Goal: Task Accomplishment & Management: Manage account settings

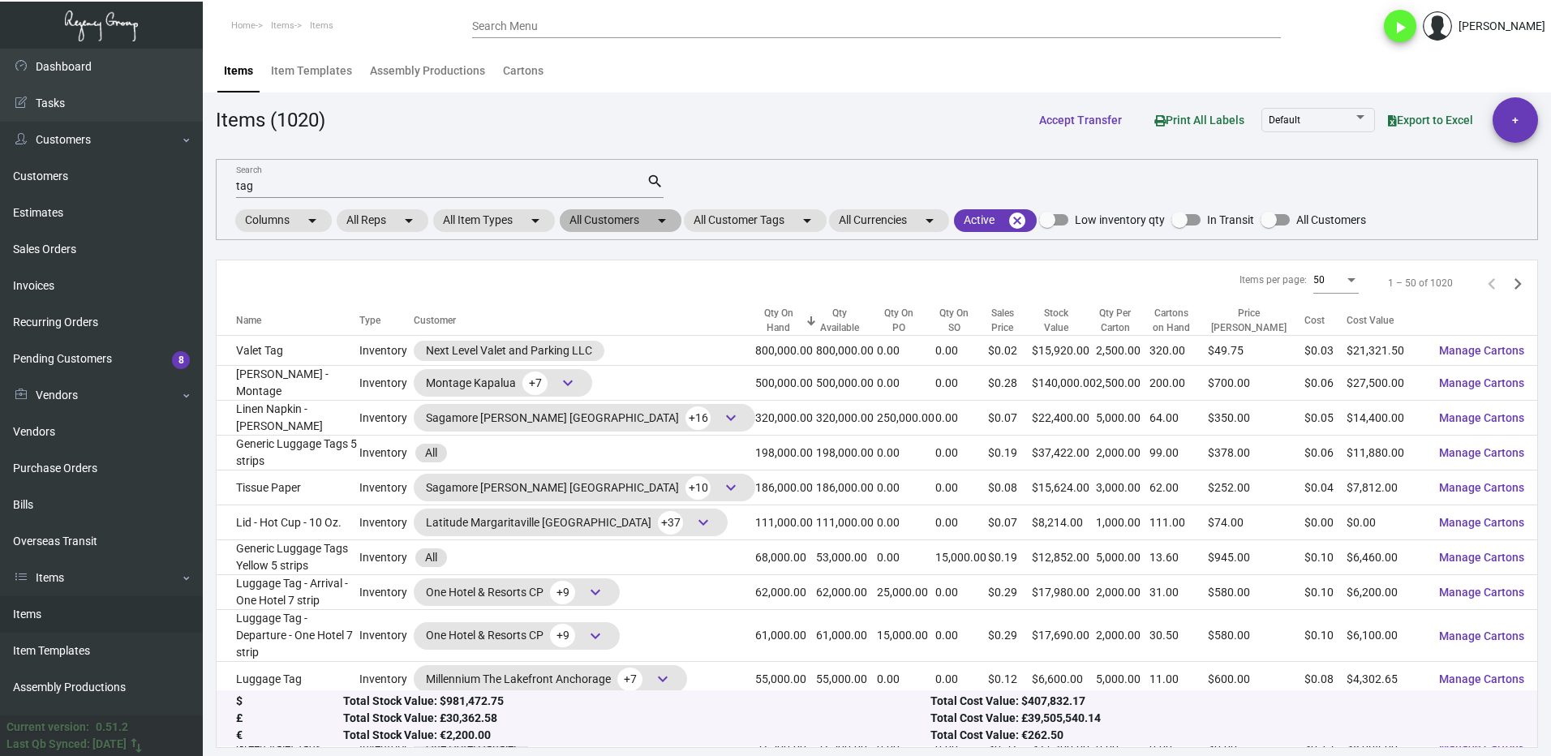
click at [600, 217] on mat-chip "All Customers arrow_drop_down" at bounding box center [621, 220] width 122 height 23
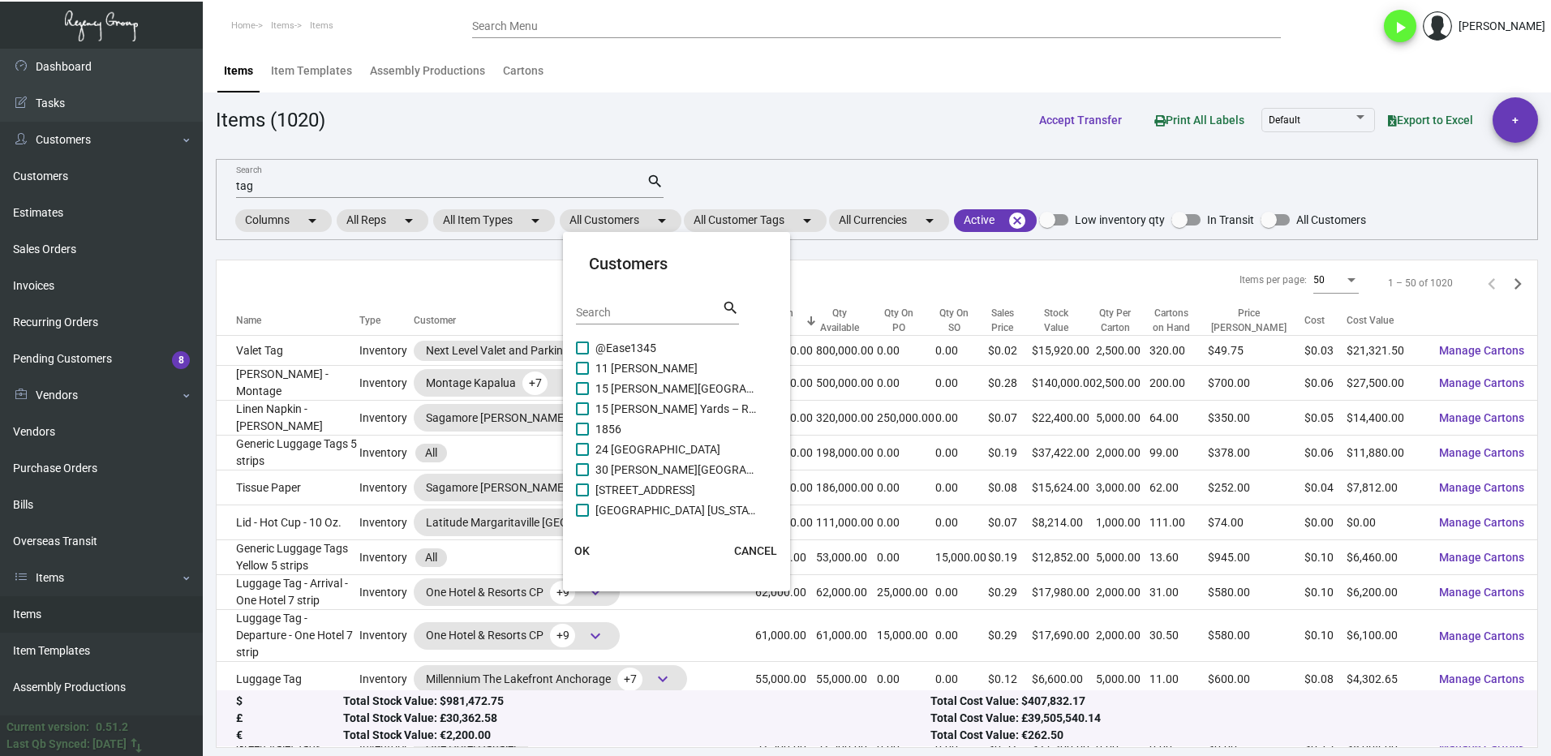
click at [621, 310] on input "Search" at bounding box center [649, 313] width 146 height 13
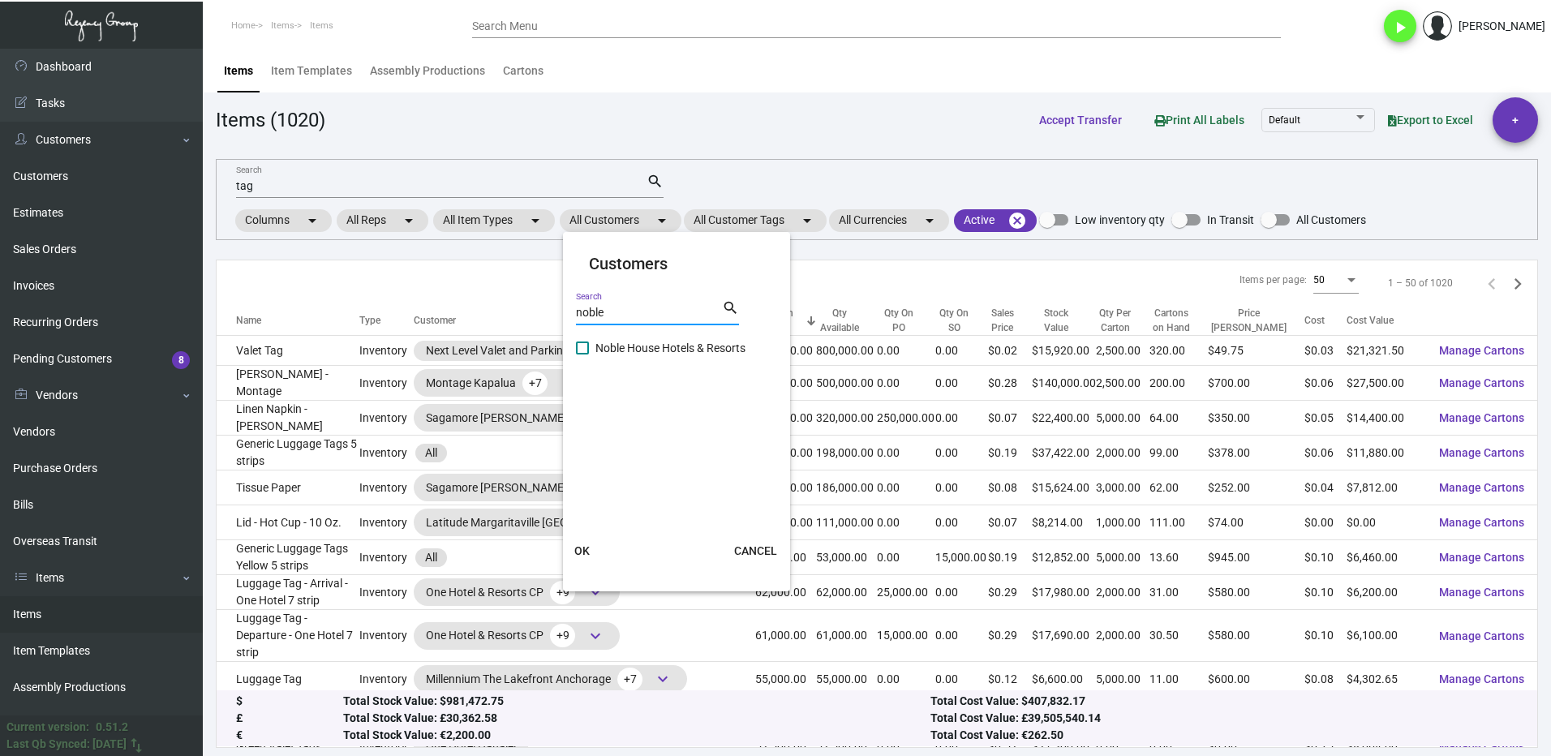
type input "noble"
click at [588, 355] on label "Noble House Hotels & Resorts" at bounding box center [667, 347] width 182 height 19
click at [583, 355] on input "Noble House Hotels & Resorts" at bounding box center [582, 355] width 1 height 1
checkbox input "true"
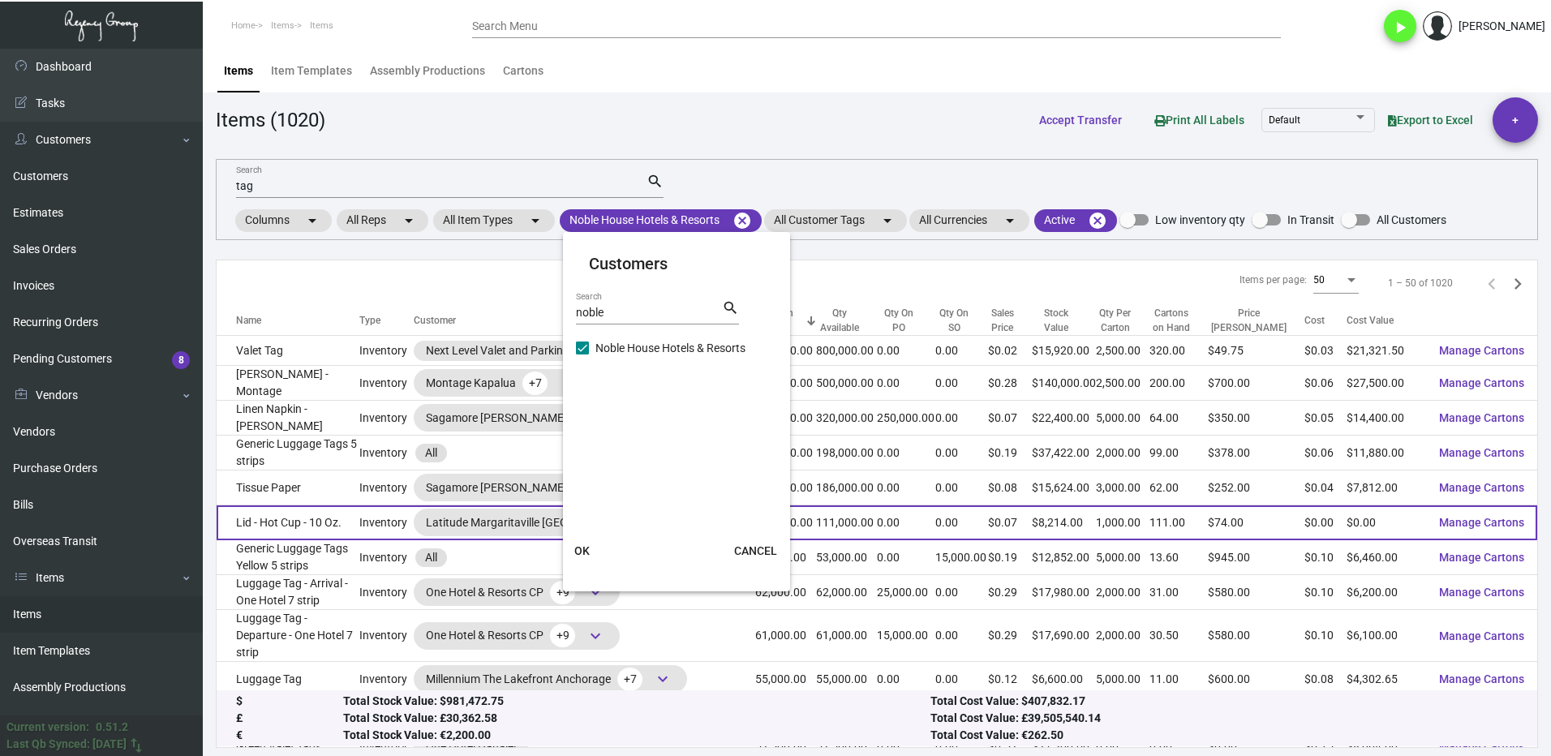
drag, startPoint x: 596, startPoint y: 542, endPoint x: 570, endPoint y: 531, distance: 27.3
click at [593, 542] on button "OK" at bounding box center [583, 550] width 52 height 29
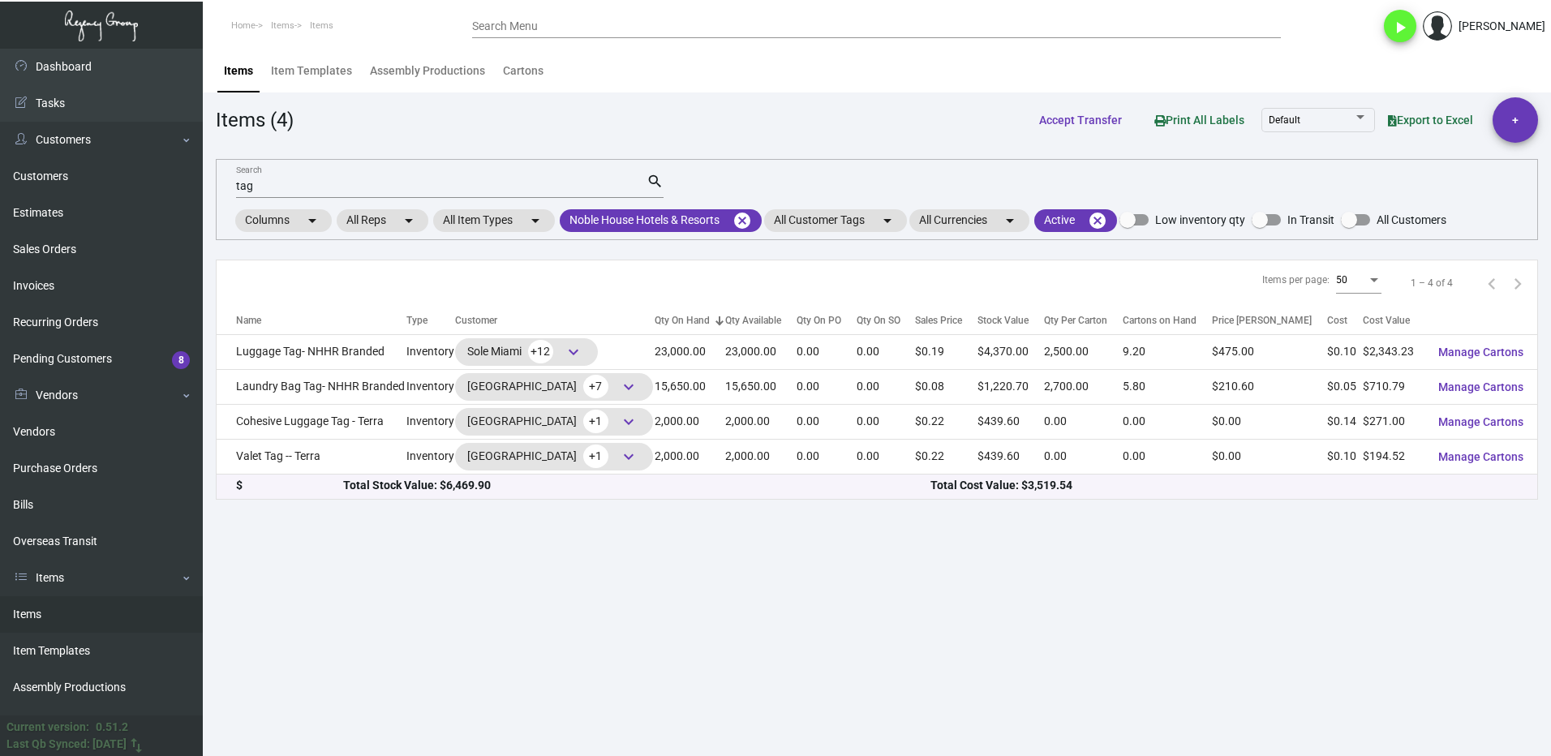
click at [273, 188] on input "tag" at bounding box center [441, 186] width 411 height 13
type input "t"
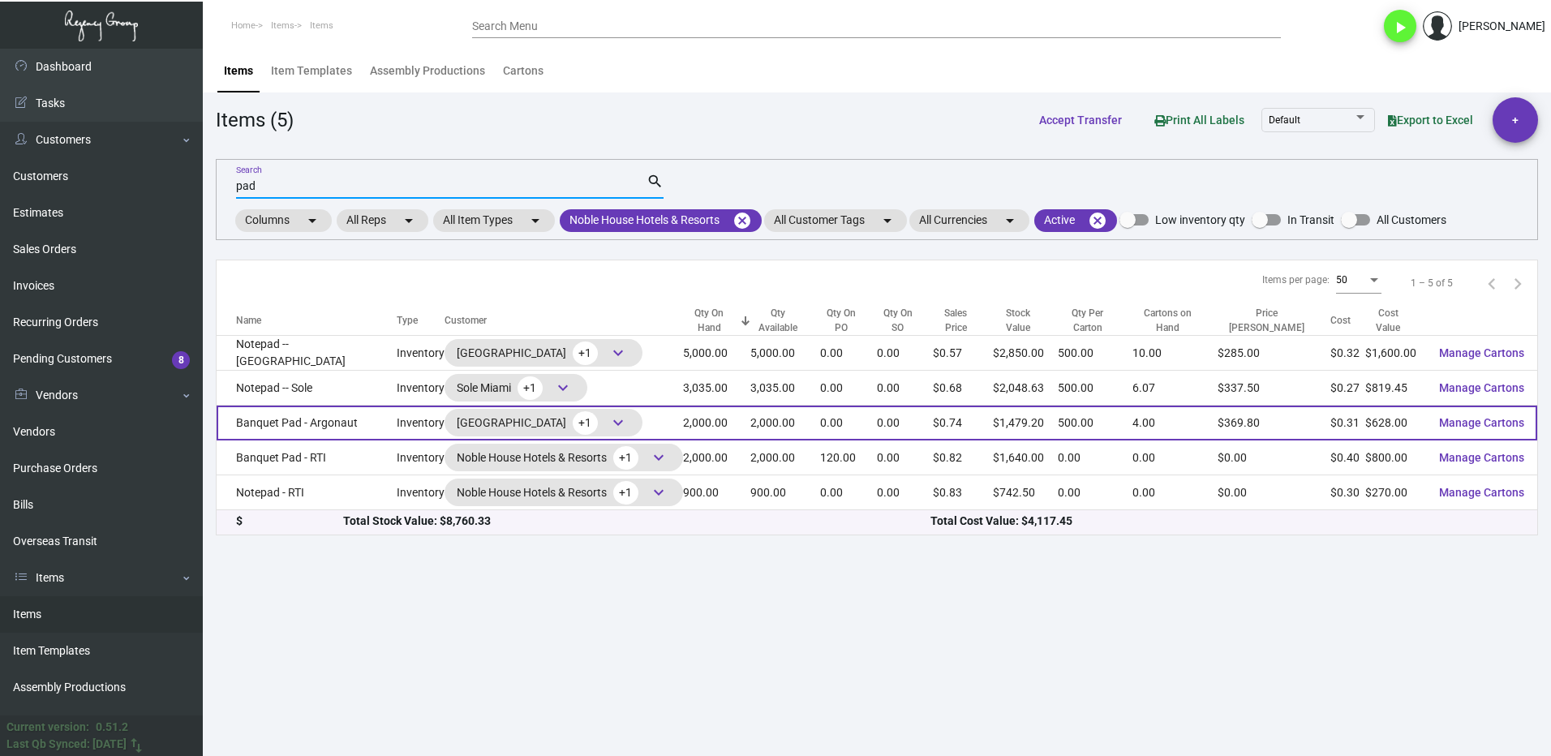
type input "pad"
click at [378, 424] on td "Banquet Pad - Argonaut" at bounding box center [307, 423] width 180 height 35
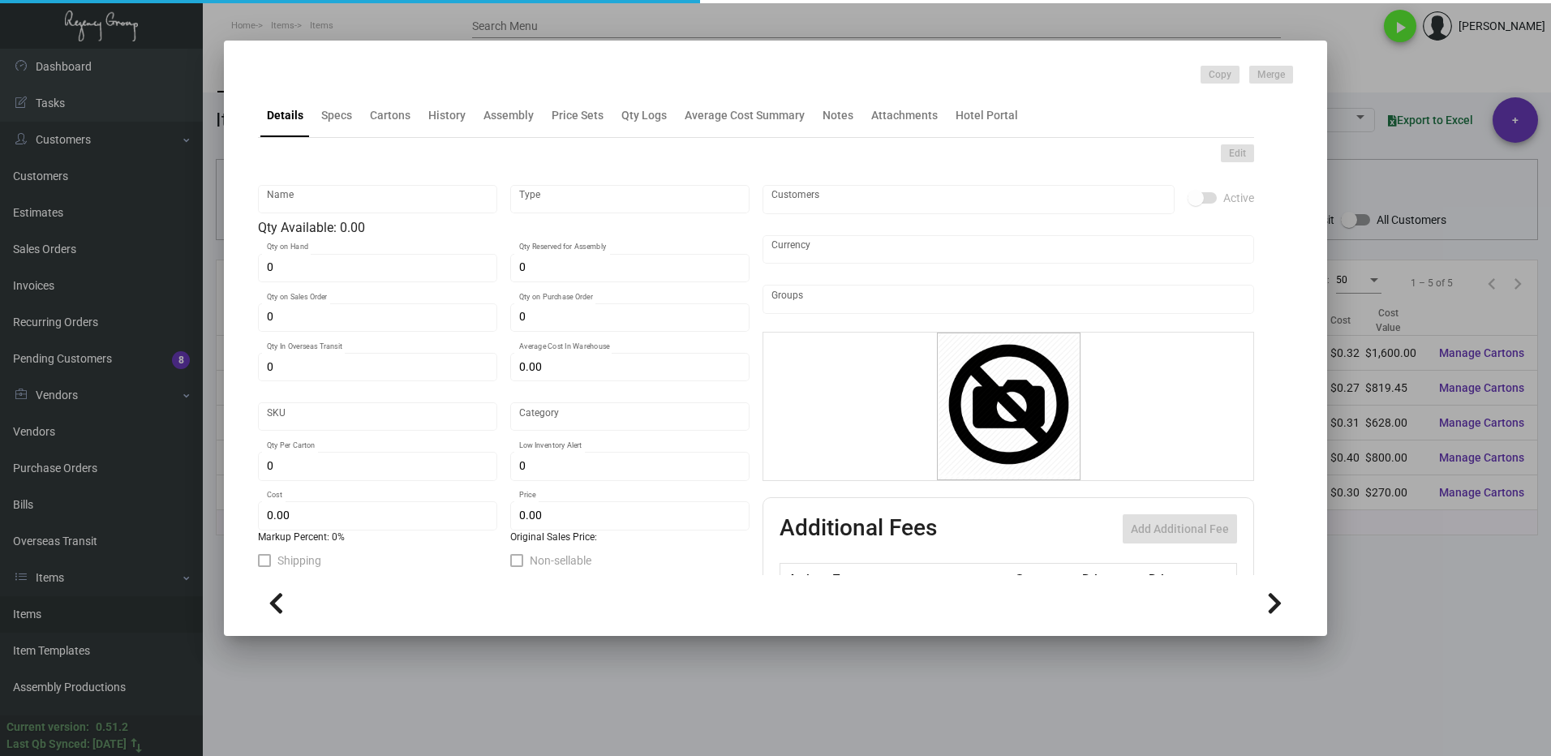
type input "Banquet Pad - Argonaut"
type input "Inventory"
type input "2,000"
type input "$ 0.314"
type input "Inventory"
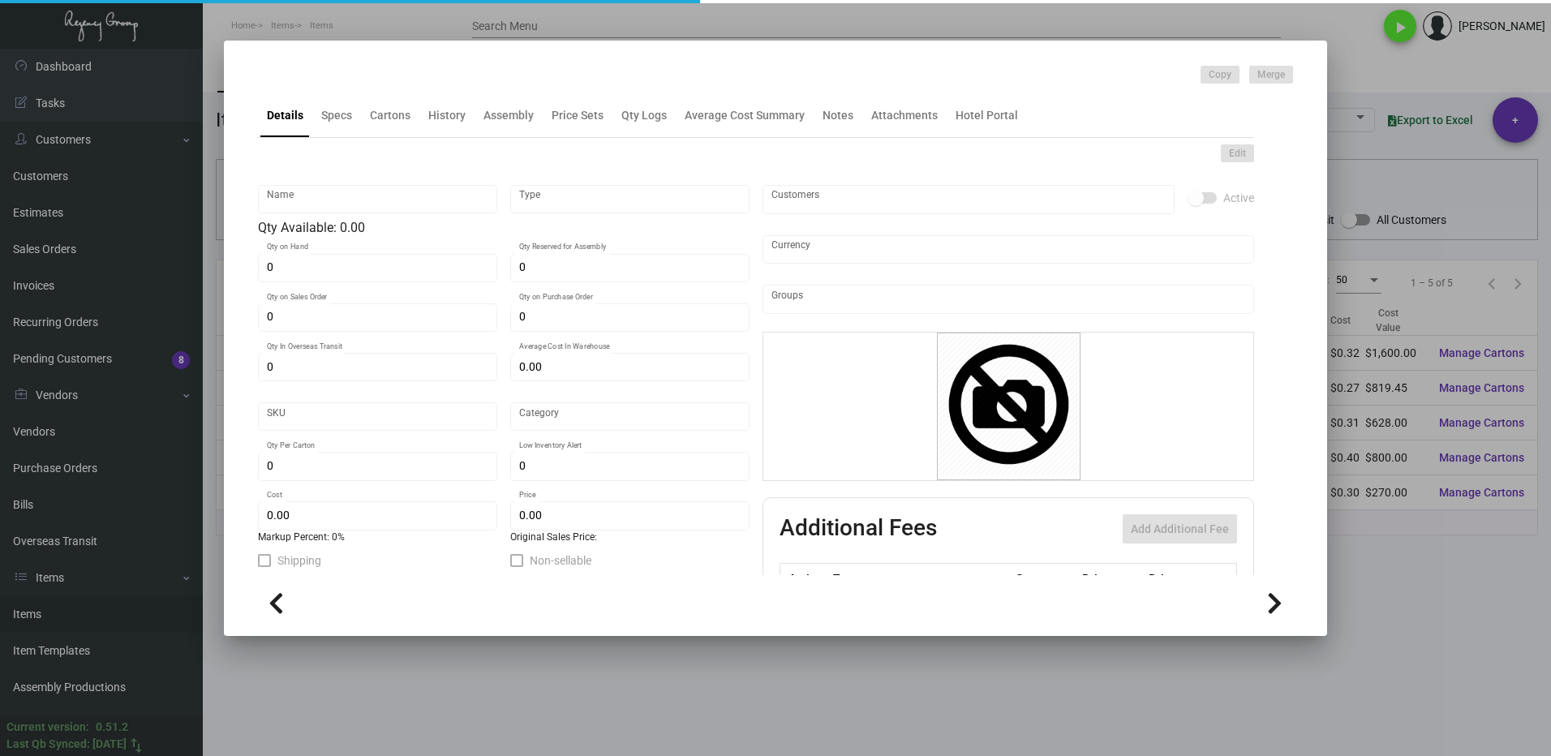
type input "500"
type input "$ 0.314"
type input "$ 0.7396"
checkbox input "true"
type input "United States Dollar $"
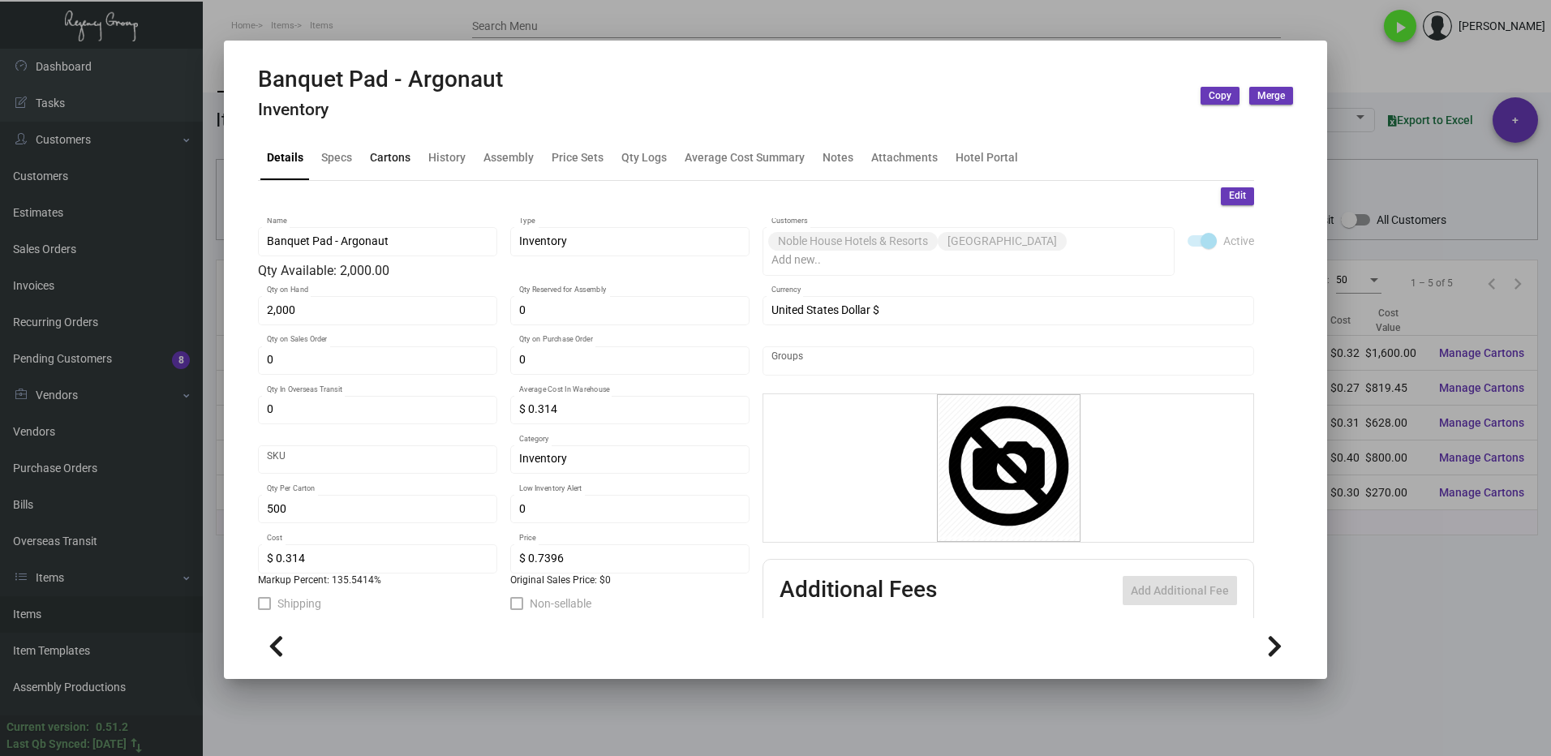
click at [372, 159] on div "Cartons" at bounding box center [390, 157] width 41 height 17
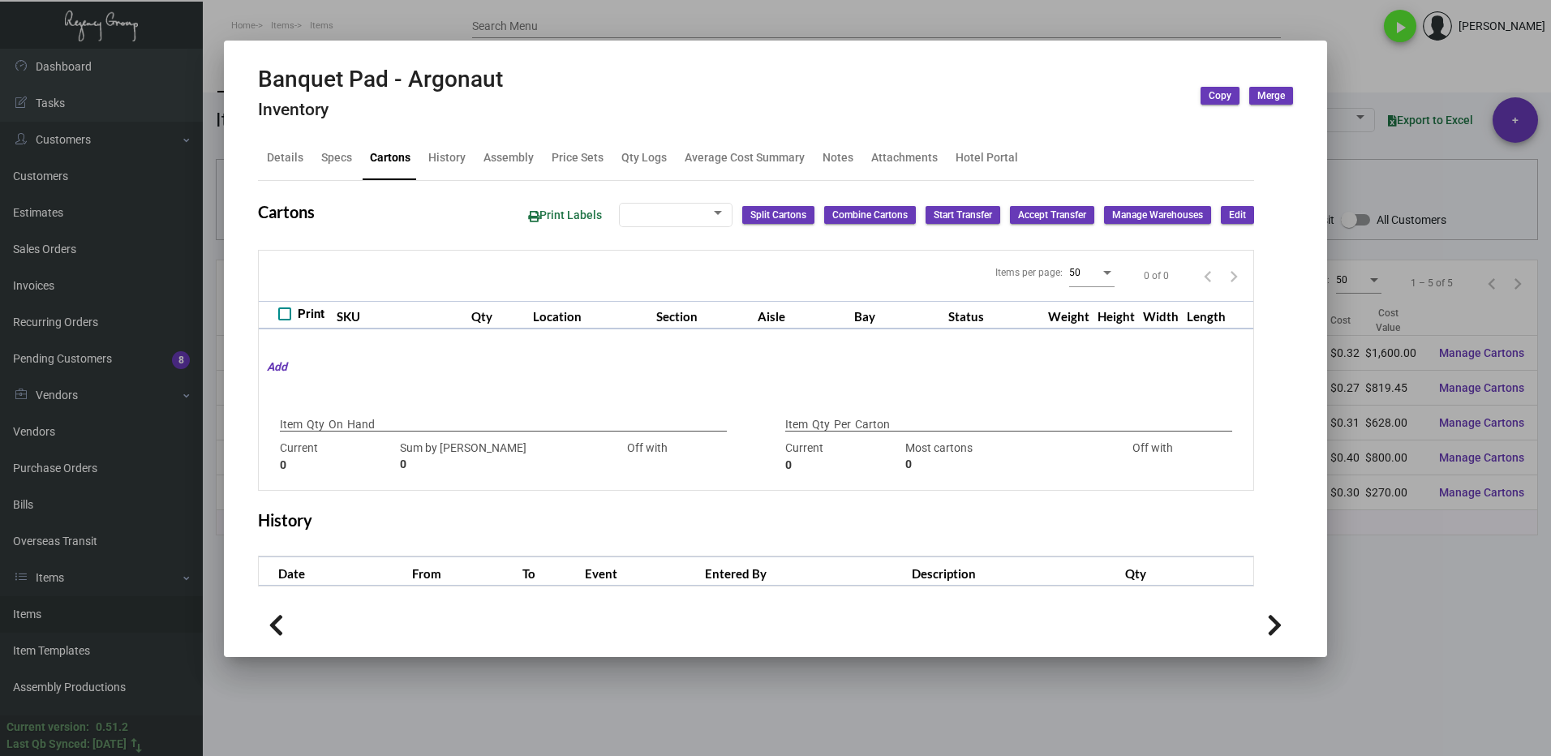
checkbox input "true"
type input "2,000"
type input "2000"
type input "0"
type input "500"
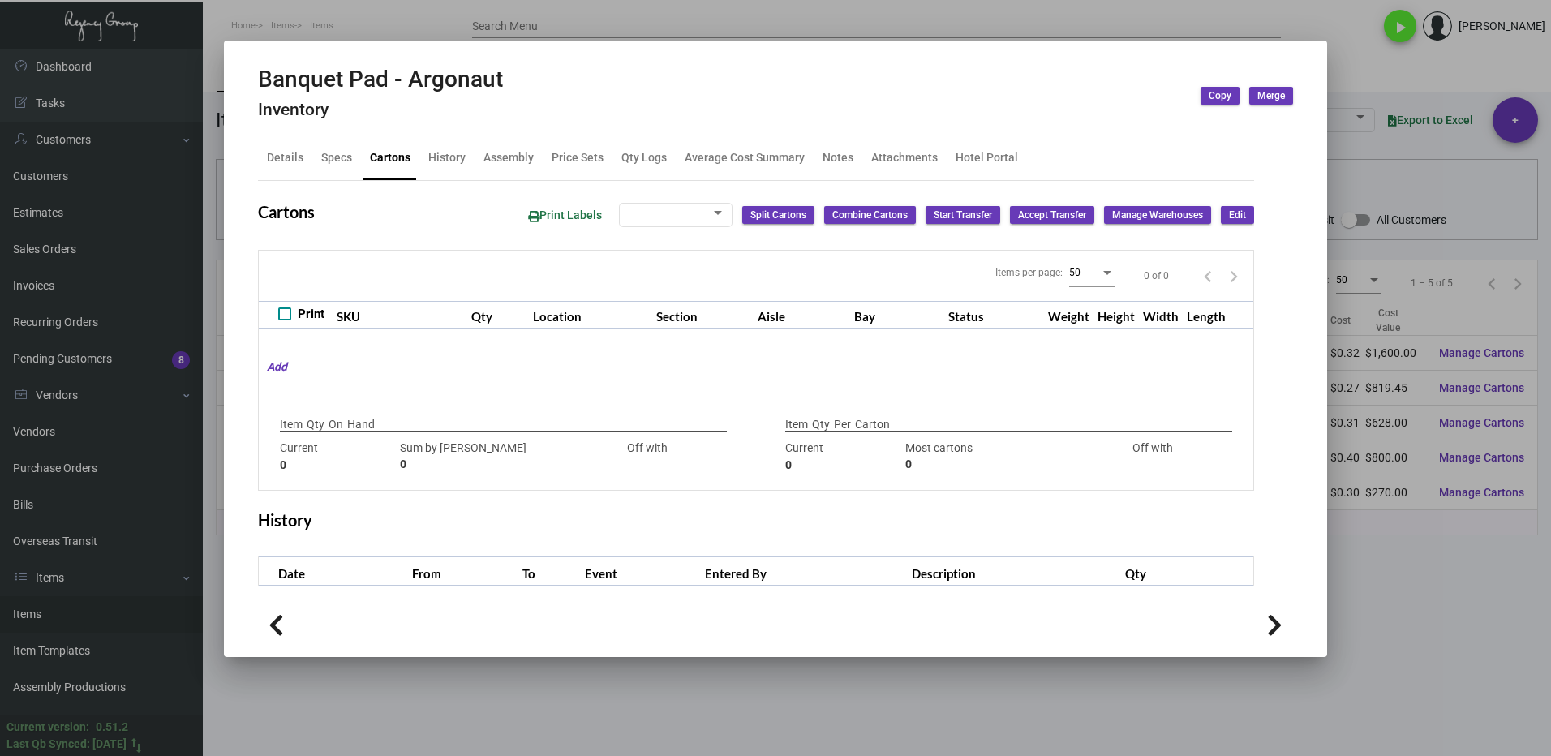
type input "500"
type input "0"
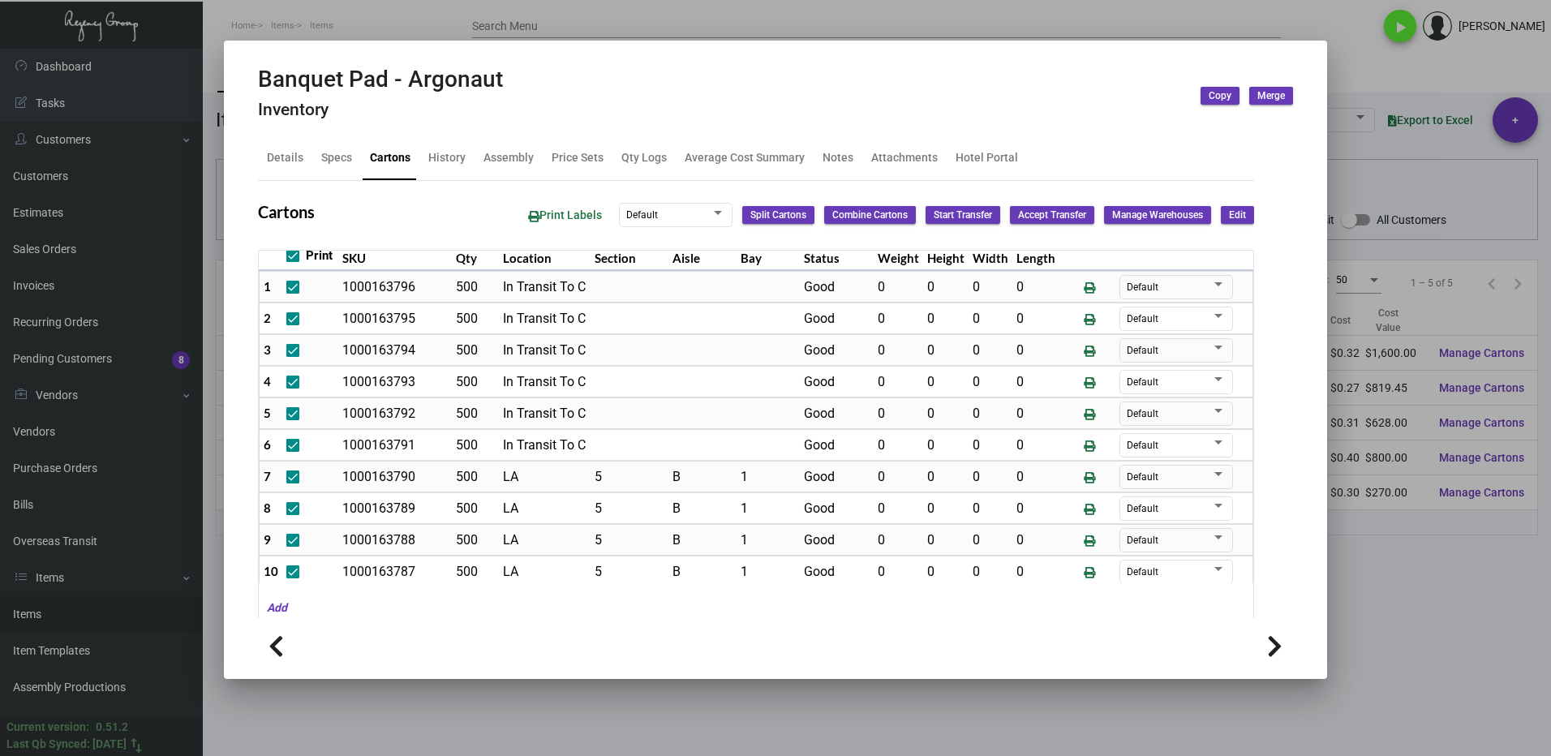
scroll to position [75, 0]
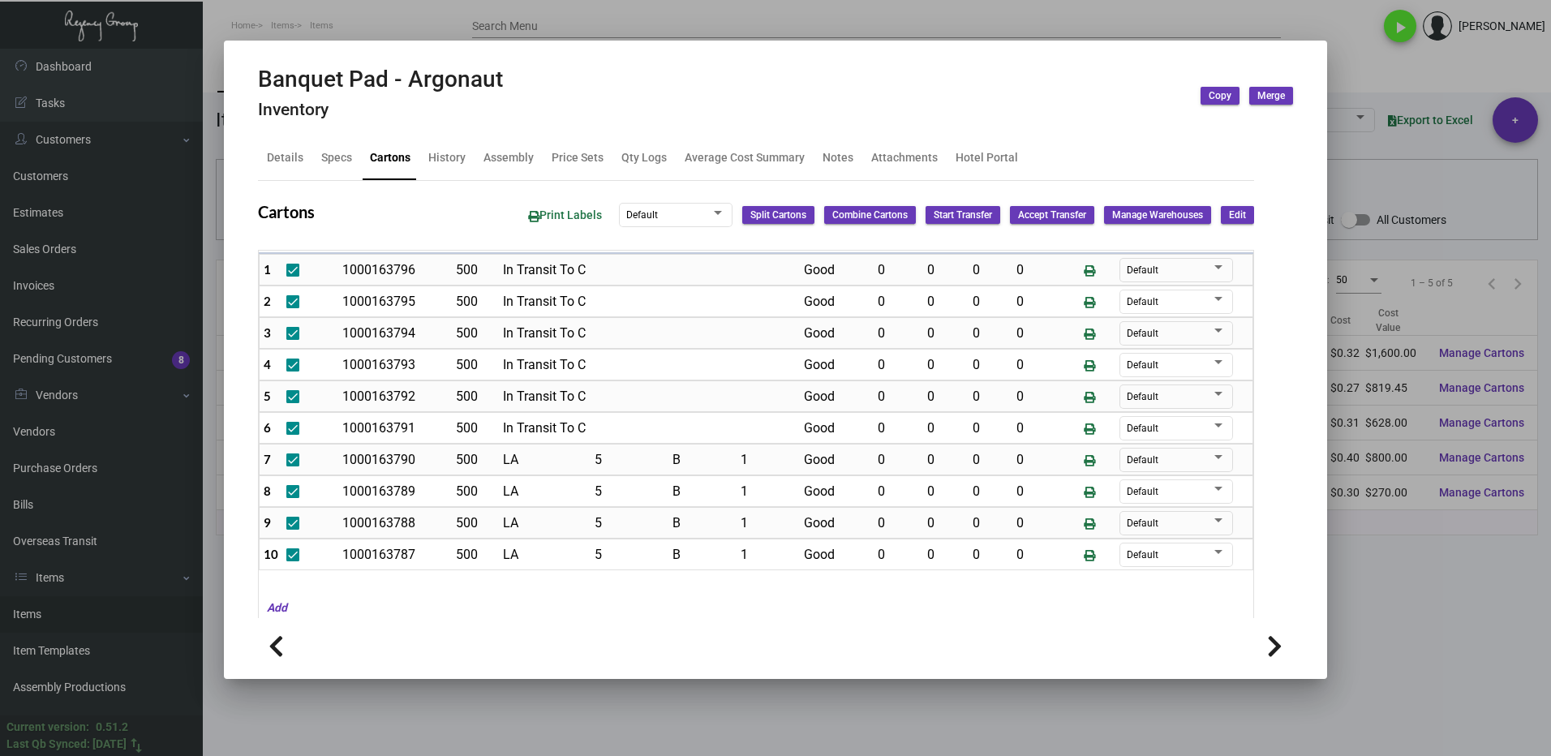
drag, startPoint x: 1392, startPoint y: 620, endPoint x: 1129, endPoint y: 570, distance: 267.5
click at [1391, 620] on div at bounding box center [775, 378] width 1551 height 756
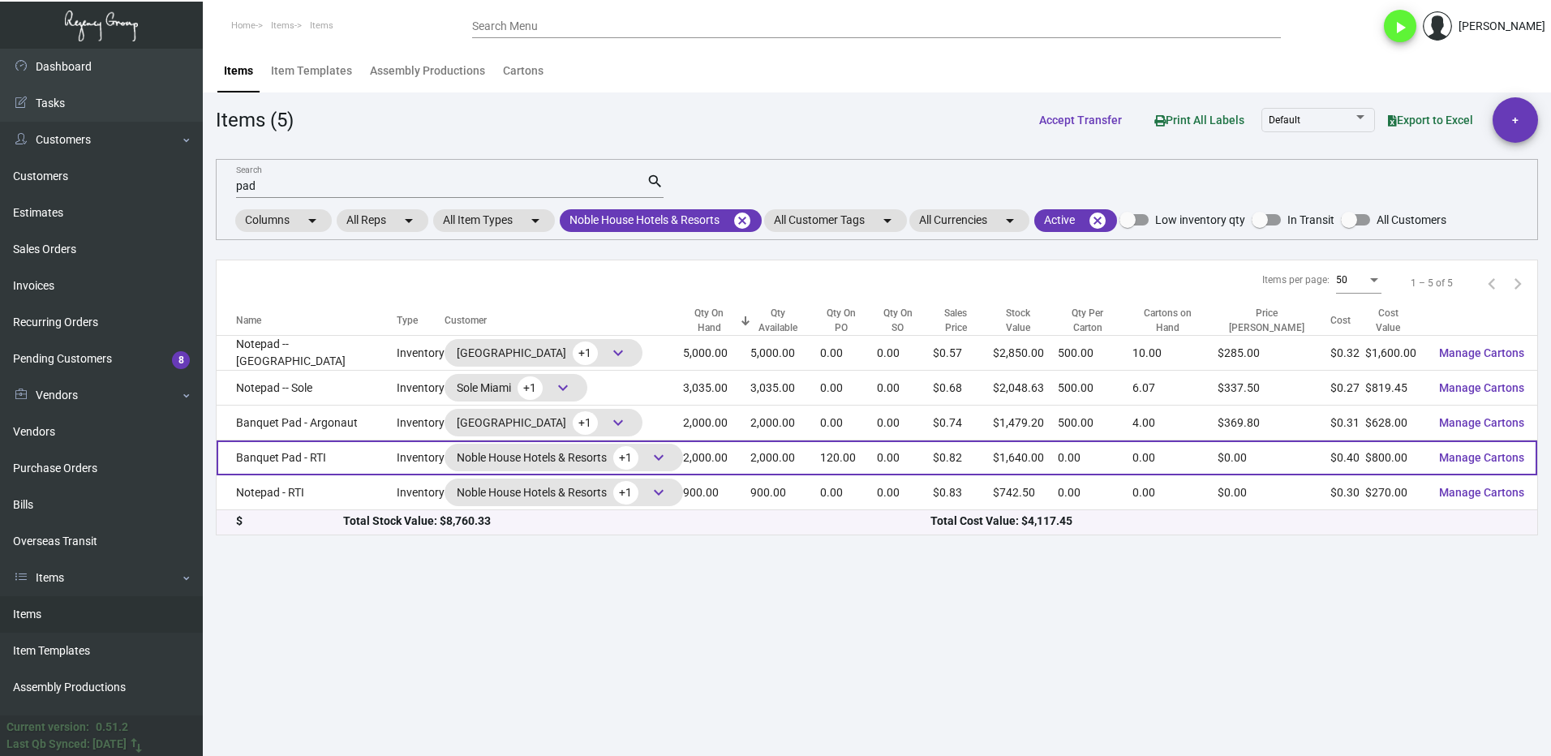
click at [344, 466] on td "Banquet Pad - RTI" at bounding box center [307, 458] width 180 height 35
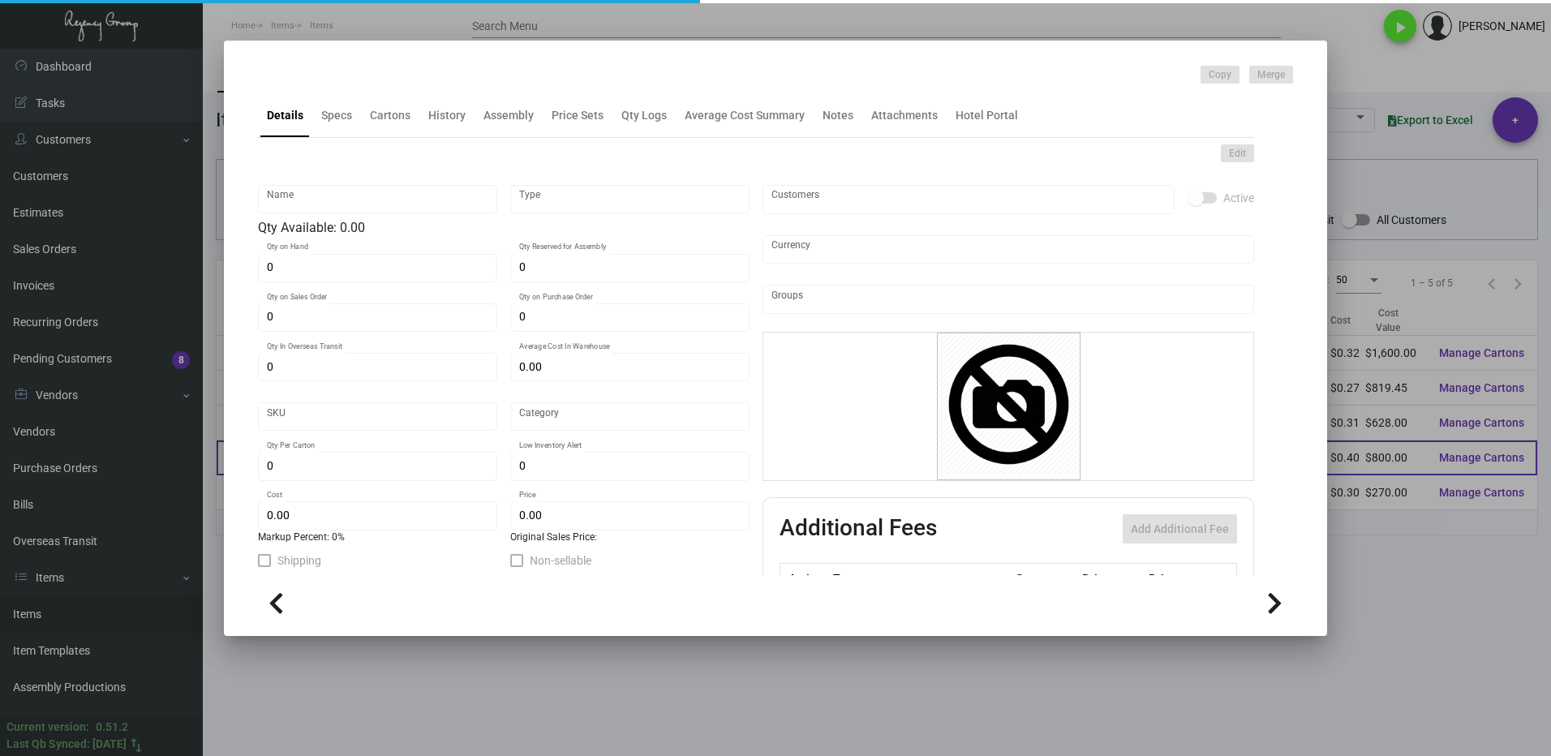
type input "Banquet Pad - RTI"
type input "Inventory"
type input "2,000"
type input "120"
type input "$ 0.40"
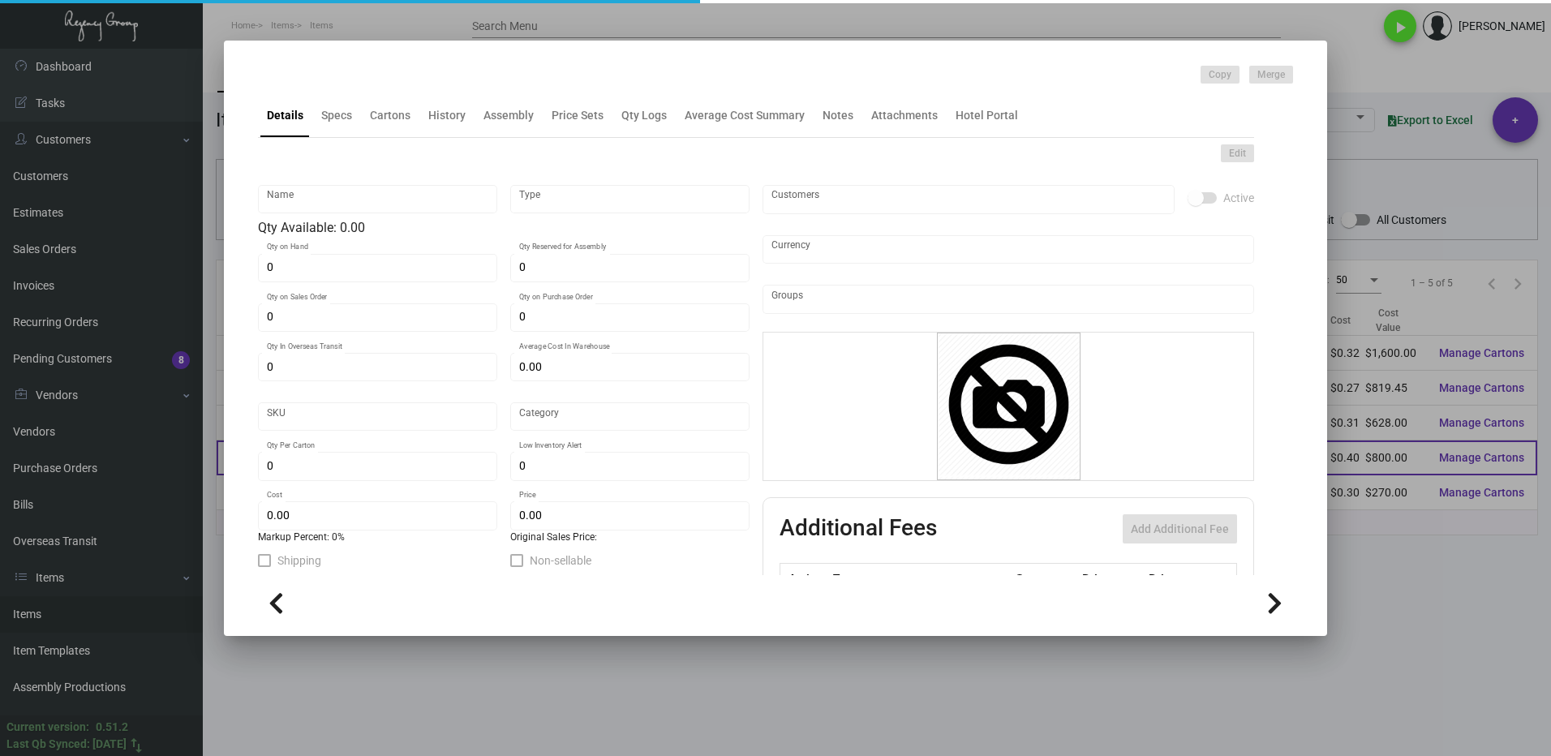
type input "Standard"
type input "$ 0.40"
type input "$ 0.82"
checkbox input "true"
type input "United States Dollar $"
